Goal: Task Accomplishment & Management: Manage account settings

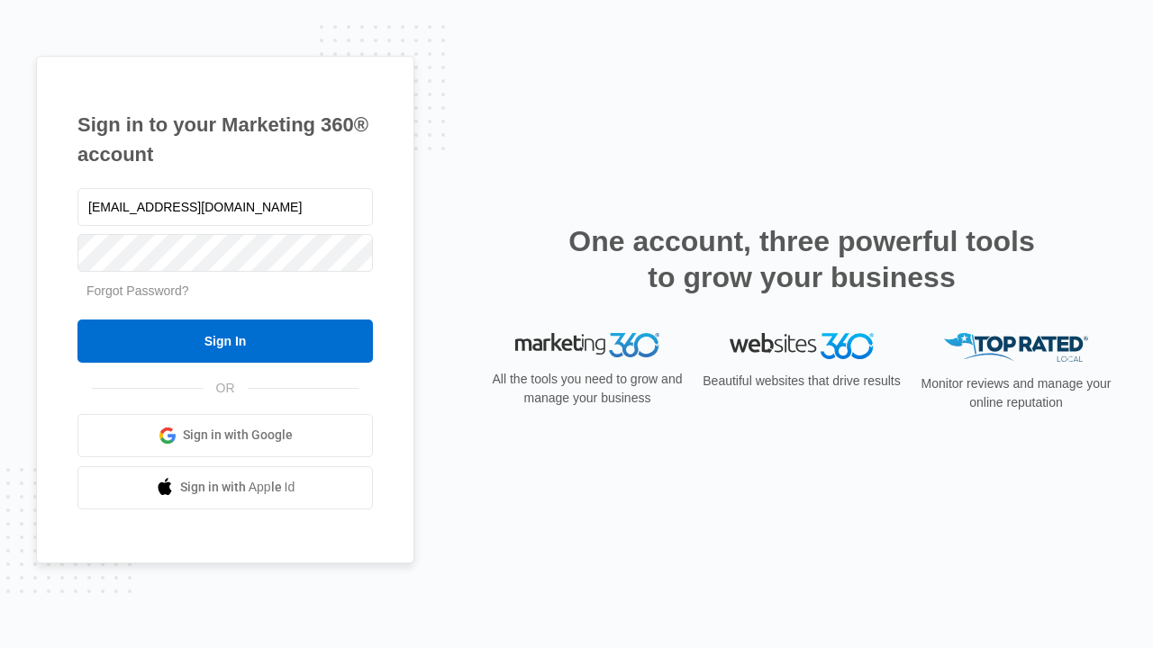
type input "dankie614@gmail.com"
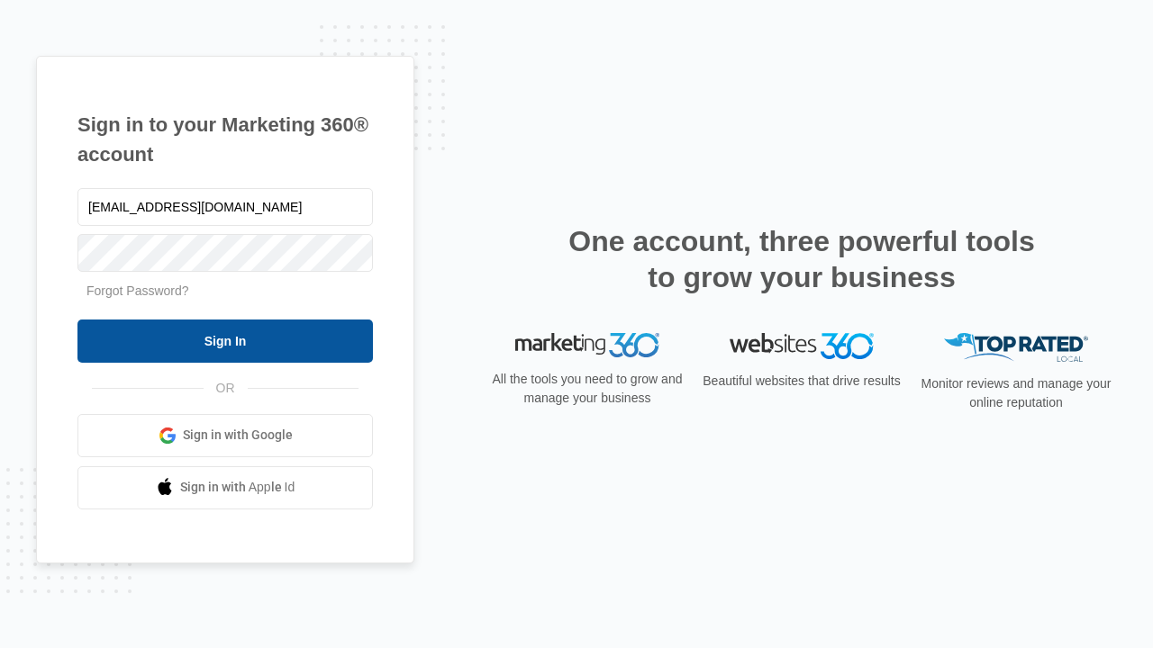
click at [225, 340] on input "Sign In" at bounding box center [224, 341] width 295 height 43
